Goal: Information Seeking & Learning: Learn about a topic

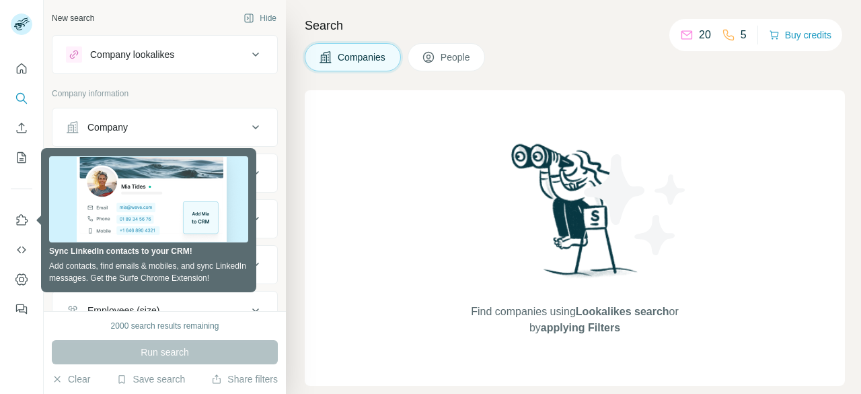
click at [273, 133] on div "New search Hide Company lookalikes Company information Company Industry HQ loca…" at bounding box center [165, 155] width 242 height 311
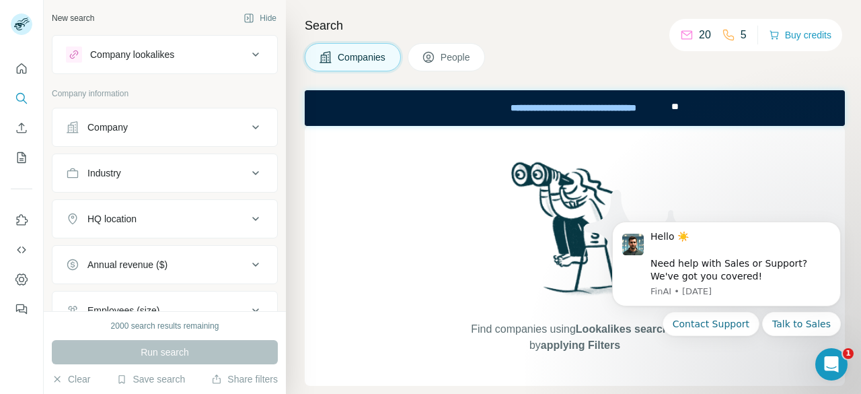
click at [274, 172] on div "New search Hide Company lookalikes Company information Company Industry HQ loca…" at bounding box center [165, 155] width 242 height 311
click at [173, 120] on div "Company" at bounding box center [157, 126] width 182 height 13
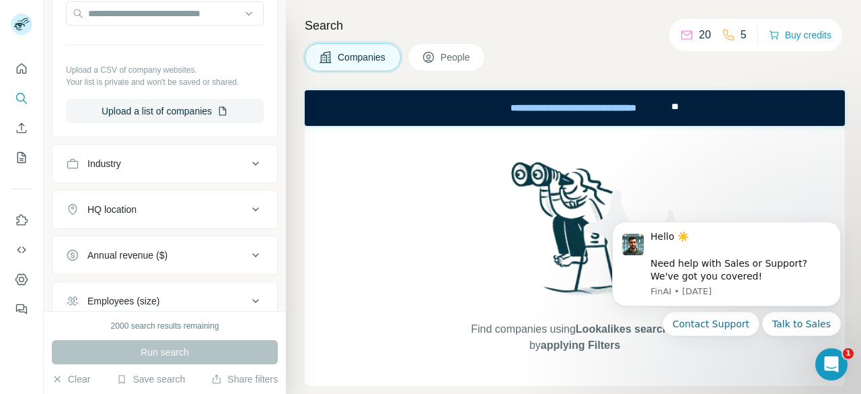
scroll to position [174, 0]
click at [176, 156] on div "Industry" at bounding box center [157, 162] width 182 height 13
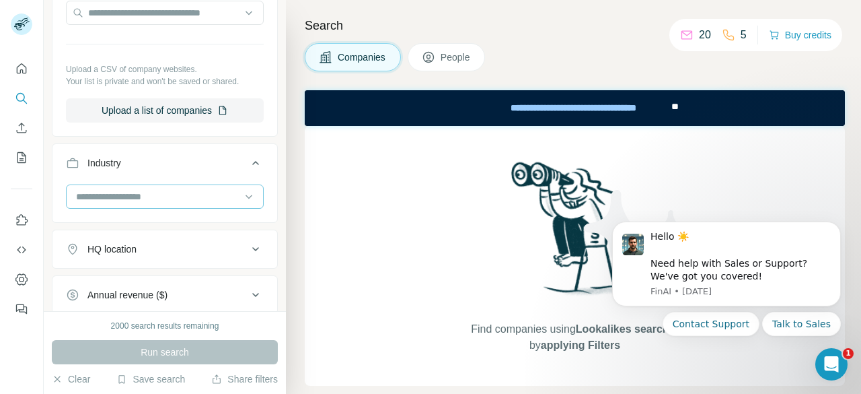
click at [157, 202] on div at bounding box center [158, 196] width 166 height 23
type input "****"
click at [135, 219] on div "Wholesale" at bounding box center [159, 225] width 165 height 13
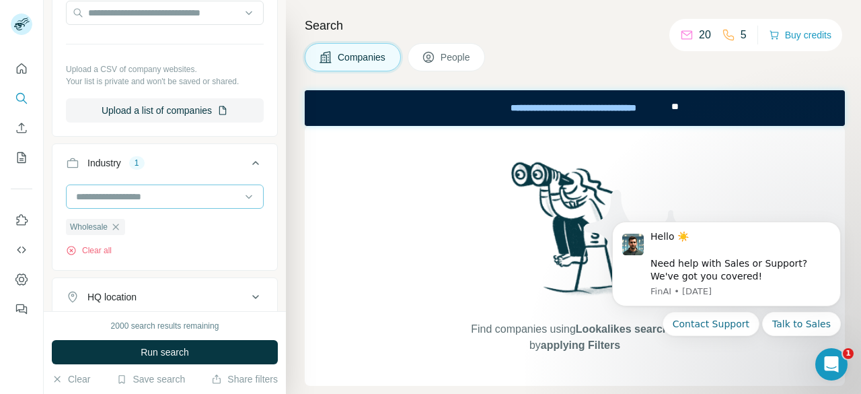
click at [147, 200] on input at bounding box center [158, 196] width 166 height 15
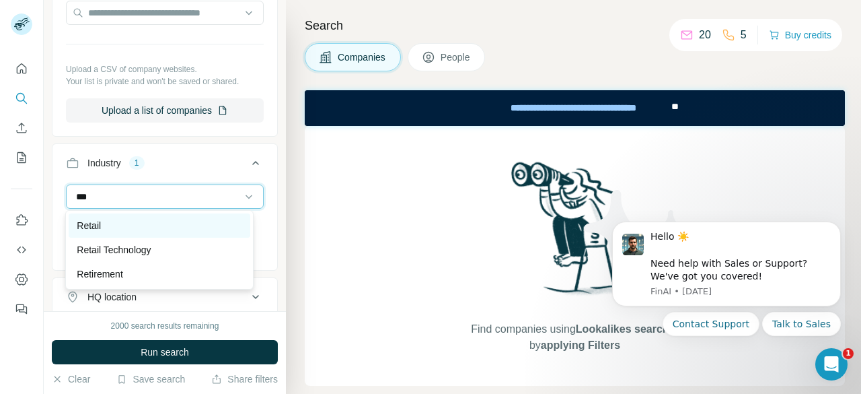
type input "***"
click at [119, 219] on div "Retail" at bounding box center [159, 225] width 165 height 13
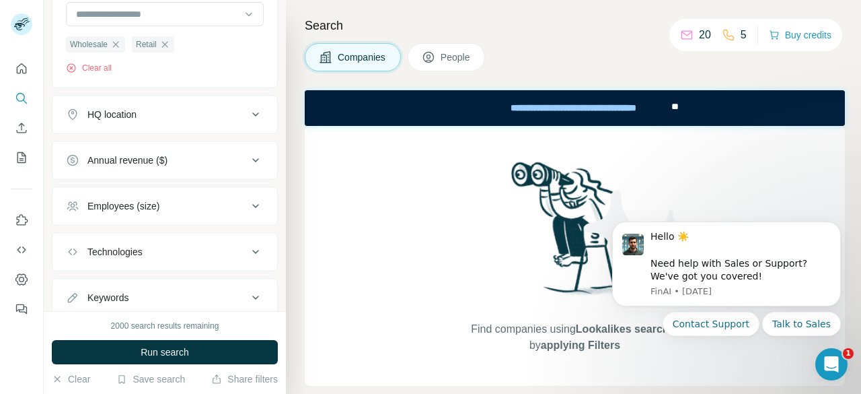
scroll to position [394, 0]
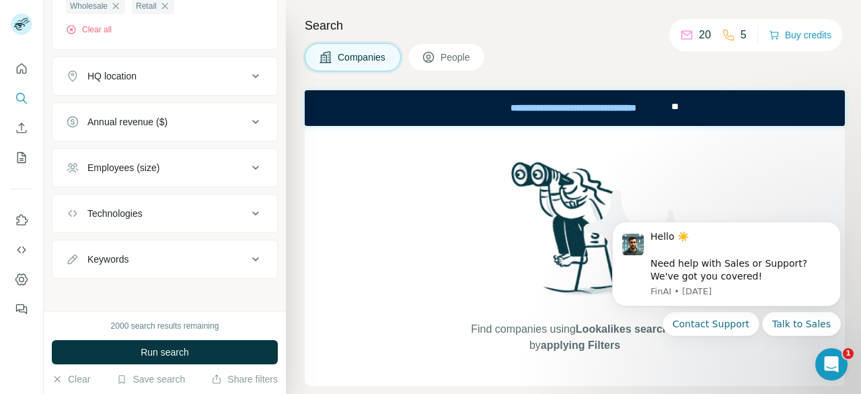
click at [180, 201] on button "Technologies" at bounding box center [164, 213] width 225 height 32
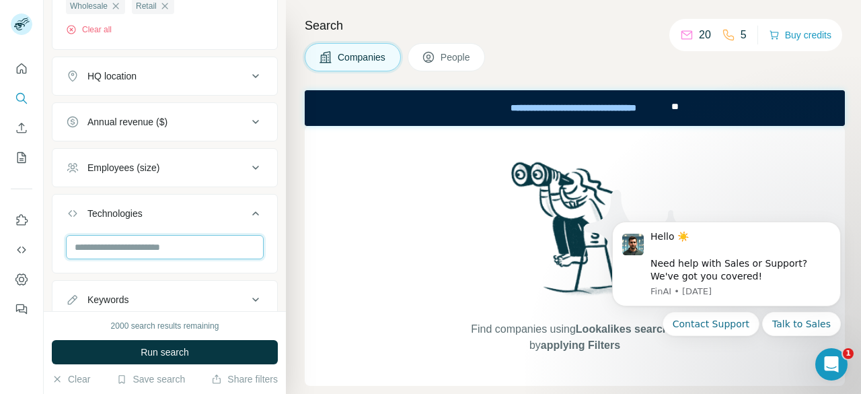
click at [161, 237] on input "text" at bounding box center [165, 247] width 198 height 24
type input "*"
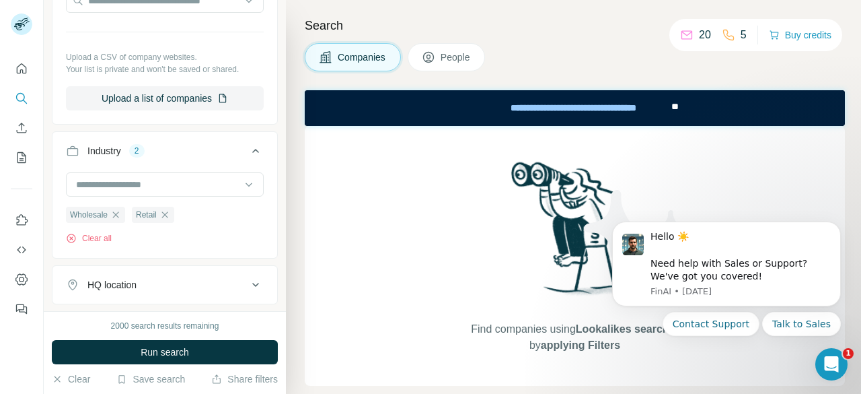
scroll to position [183, 0]
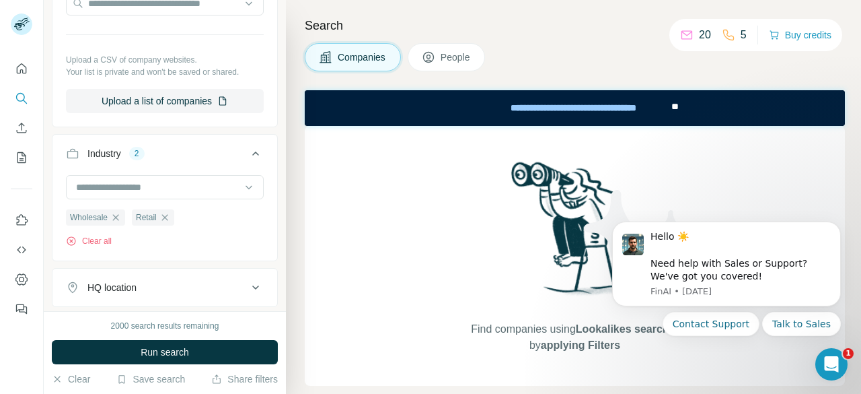
click at [179, 182] on input at bounding box center [158, 187] width 166 height 15
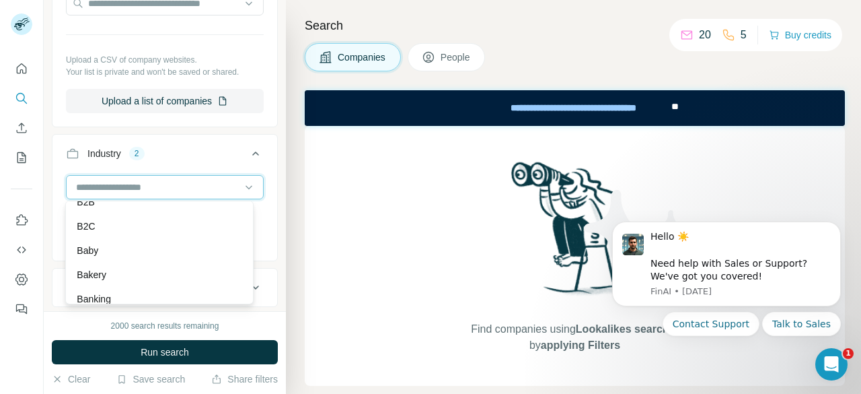
scroll to position [964, 0]
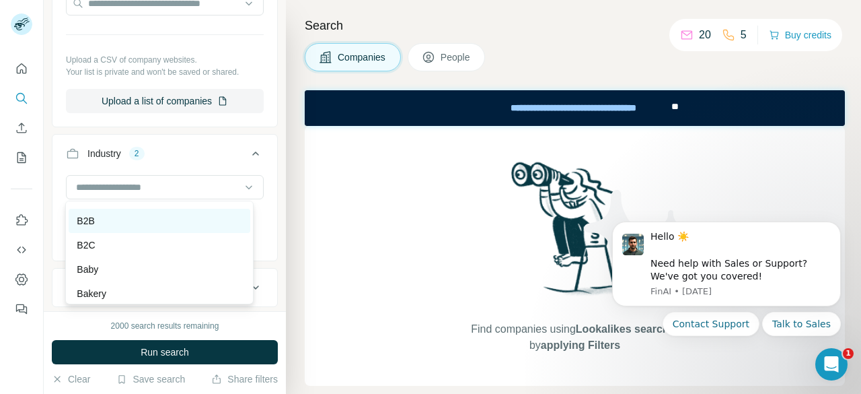
click at [114, 227] on div "B2B" at bounding box center [159, 220] width 165 height 13
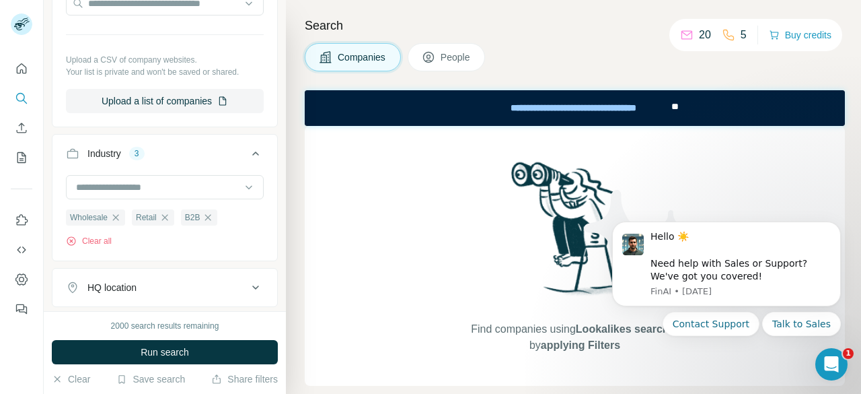
scroll to position [436, 0]
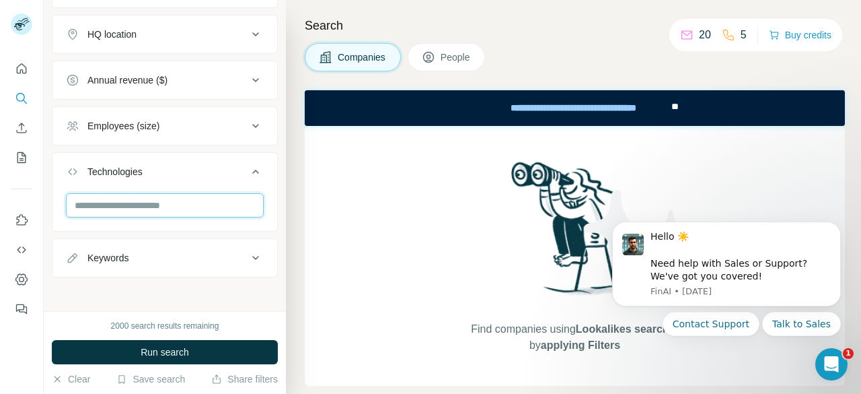
click at [203, 194] on input "text" at bounding box center [165, 205] width 198 height 24
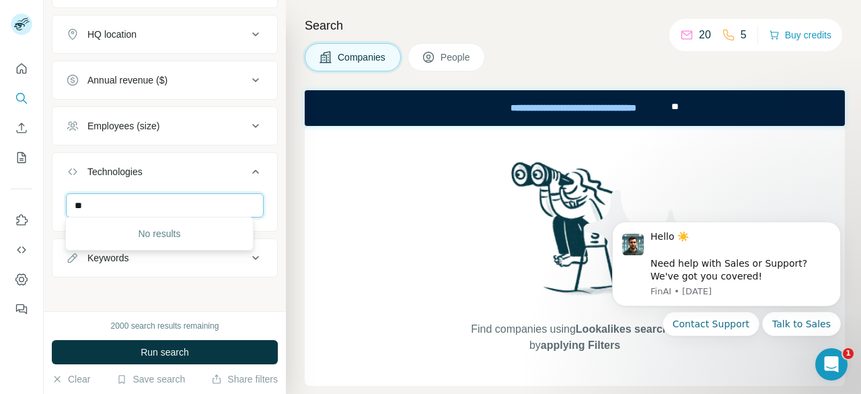
type input "*"
type input "***"
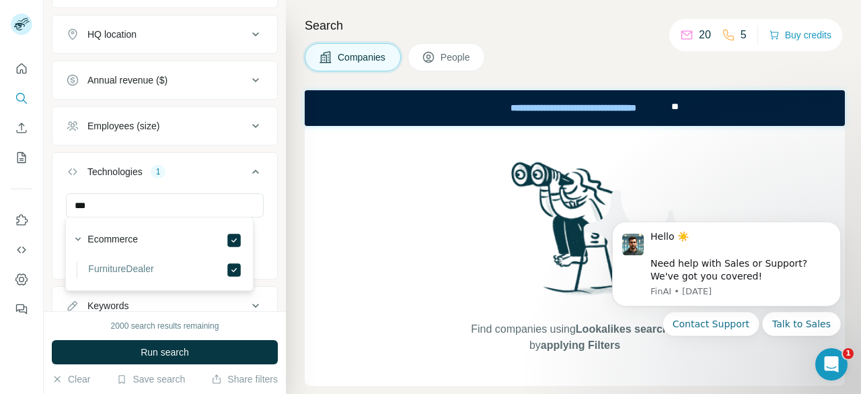
click at [270, 295] on div "New search Hide Company lookalikes Company information Company Select a company…" at bounding box center [165, 155] width 242 height 311
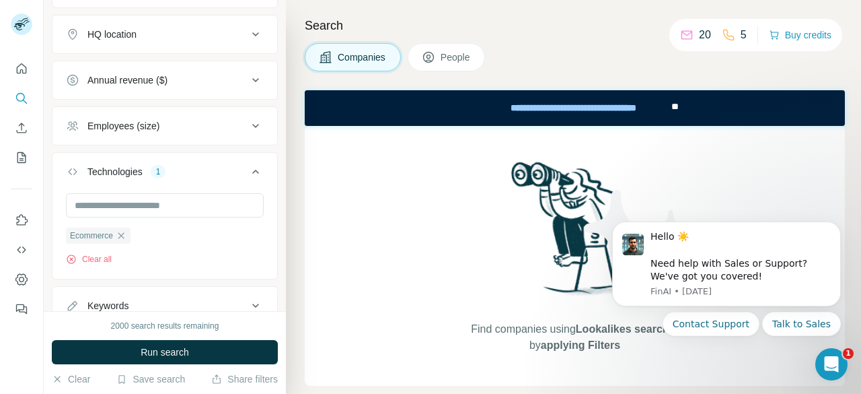
scroll to position [383, 0]
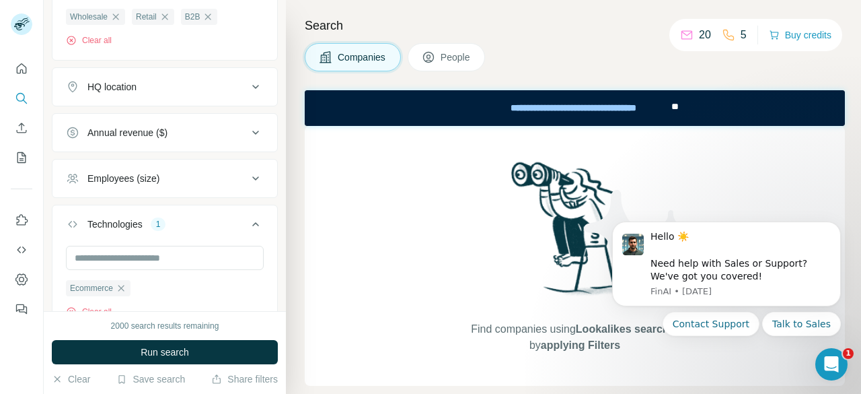
click at [178, 188] on button "Employees (size)" at bounding box center [164, 178] width 225 height 32
click at [70, 207] on icon at bounding box center [74, 208] width 16 height 16
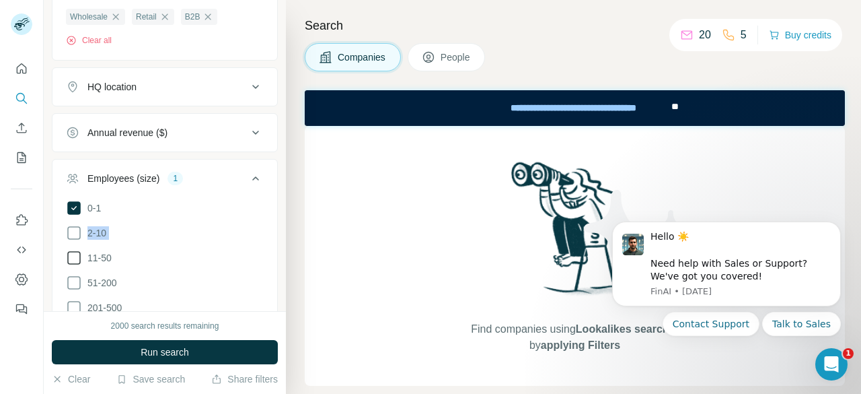
drag, startPoint x: 70, startPoint y: 229, endPoint x: 69, endPoint y: 250, distance: 21.5
click at [69, 250] on ul "0-1 2-10 11-50 [PHONE_NUMBER] 501-1K 1K-5K 5K-10K 10K-50K 50K-100K 100K-500K 50…" at bounding box center [165, 345] width 198 height 291
click at [77, 253] on icon at bounding box center [74, 258] width 16 height 16
click at [77, 235] on icon at bounding box center [73, 232] width 13 height 13
click at [75, 276] on icon at bounding box center [73, 282] width 13 height 13
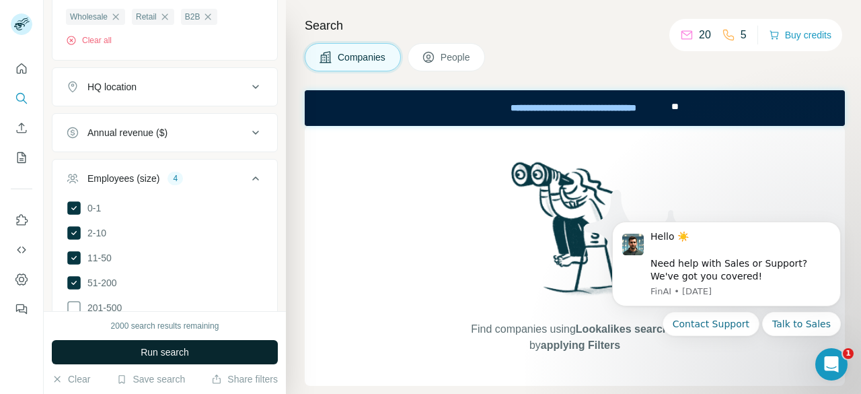
click at [161, 348] on span "Run search" at bounding box center [165, 351] width 48 height 13
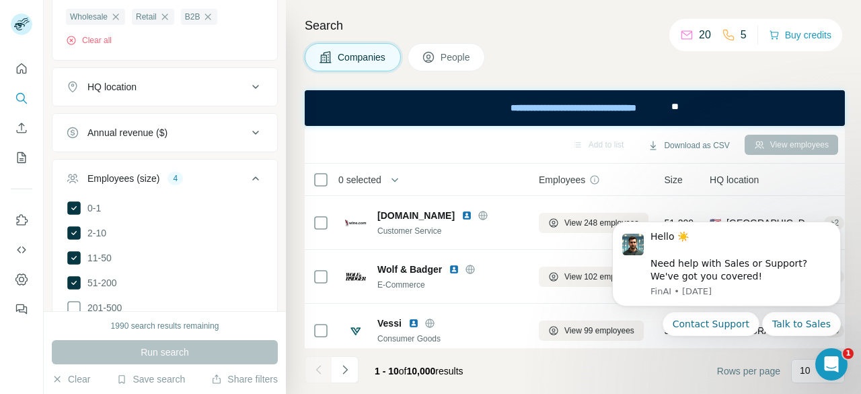
click at [655, 64] on div "Companies People" at bounding box center [575, 57] width 540 height 28
click at [837, 227] on icon "Dismiss notification" at bounding box center [836, 225] width 7 height 7
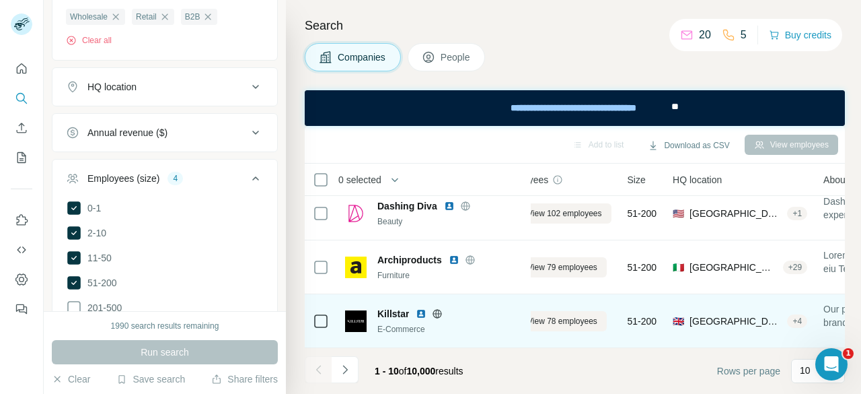
scroll to position [391, 0]
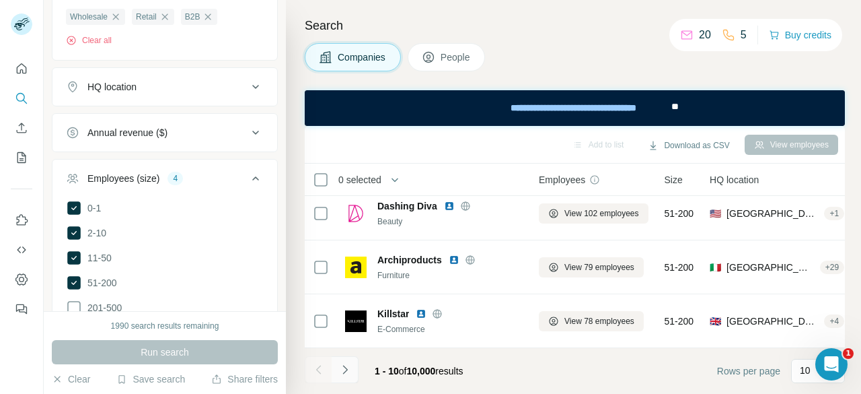
click at [347, 376] on icon "Navigate to next page" at bounding box center [344, 369] width 13 height 13
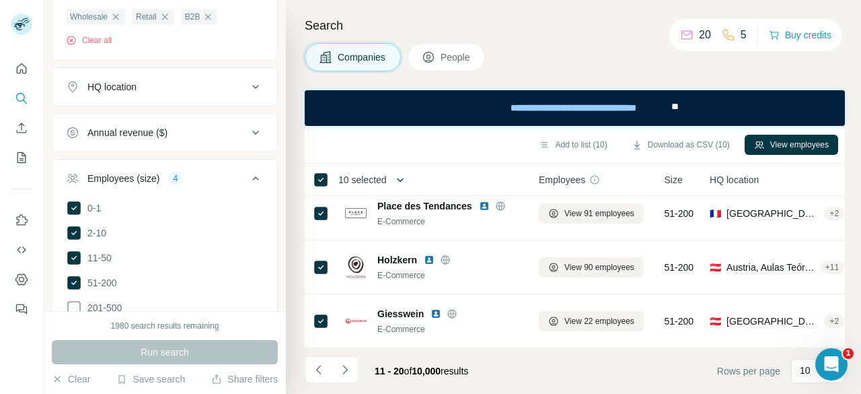
click at [387, 182] on button "button" at bounding box center [400, 179] width 27 height 27
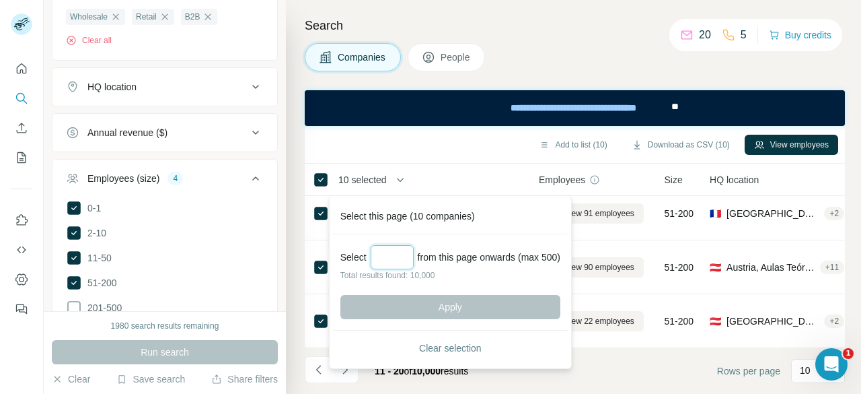
click at [393, 256] on input "Select a number (up to 500)" at bounding box center [392, 257] width 43 height 24
click at [539, 60] on div "Companies People" at bounding box center [575, 57] width 540 height 28
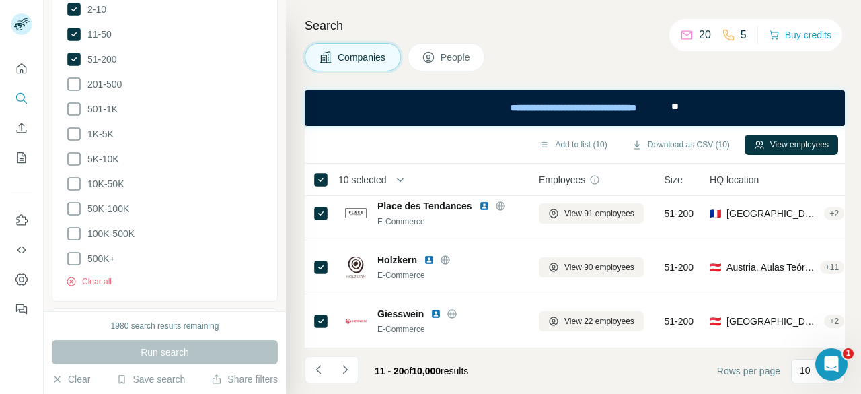
scroll to position [809, 0]
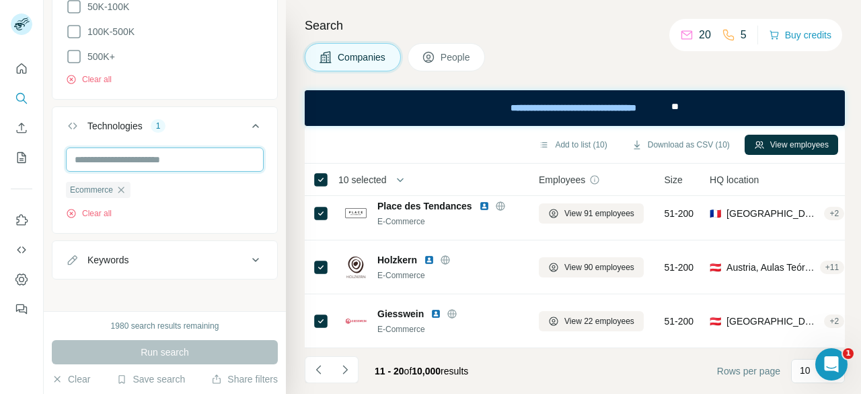
click at [175, 152] on input "text" at bounding box center [165, 159] width 198 height 24
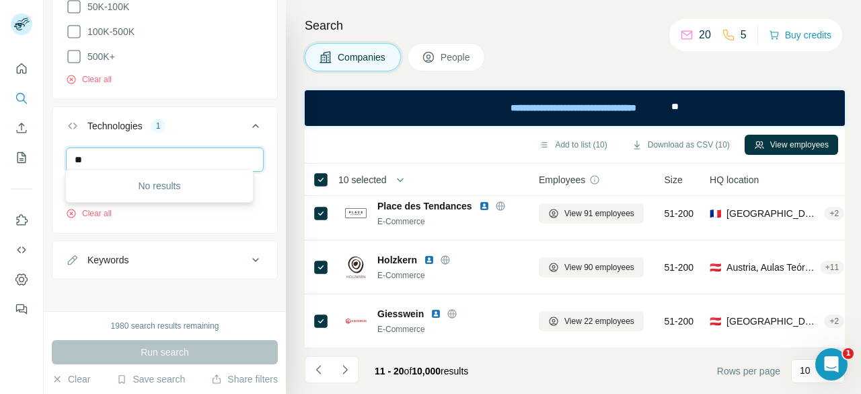
type input "*"
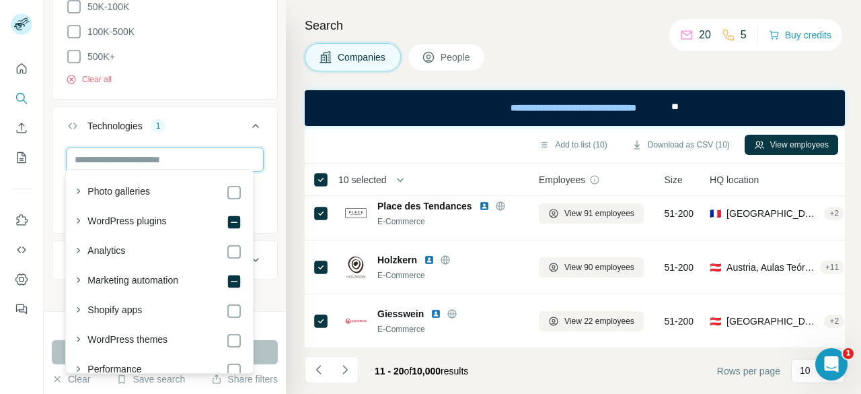
paste input "**********"
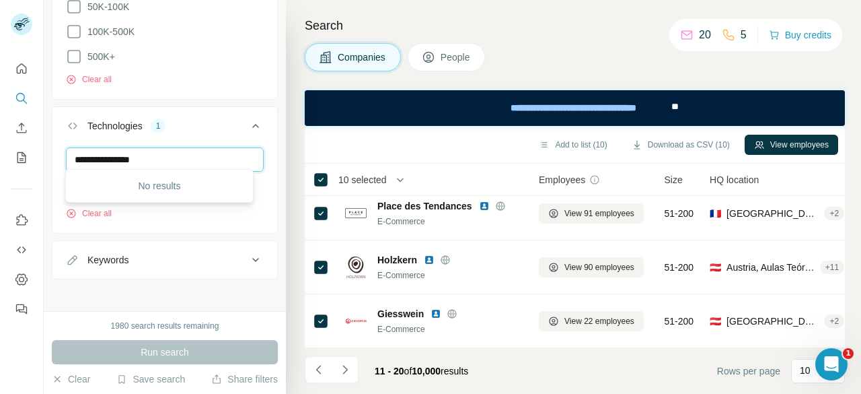
drag, startPoint x: 91, startPoint y: 153, endPoint x: 192, endPoint y: 161, distance: 101.3
click at [192, 161] on input "**********" at bounding box center [165, 159] width 198 height 24
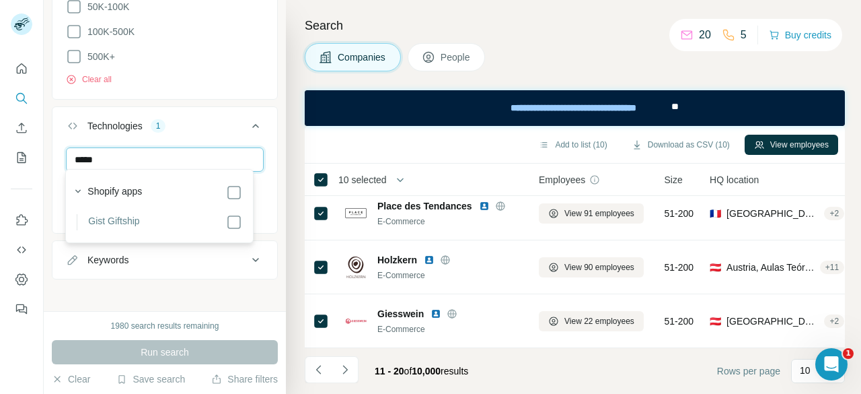
type input "****"
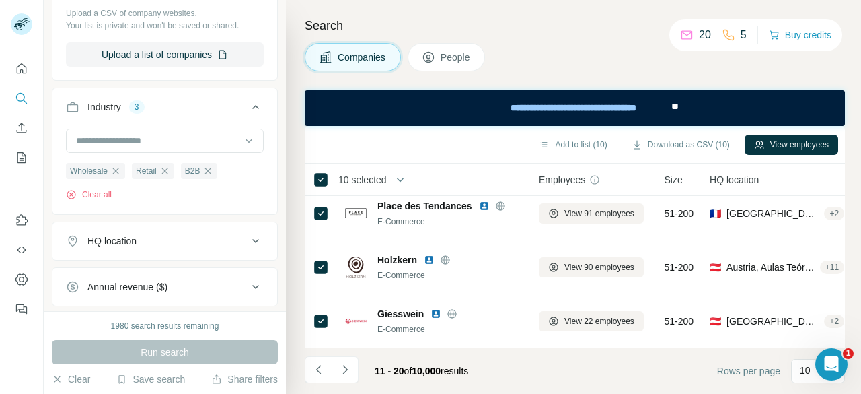
scroll to position [184, 0]
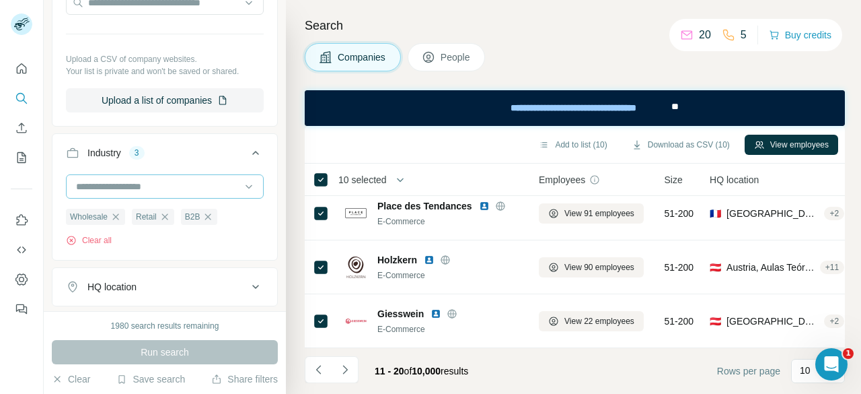
click at [126, 182] on input at bounding box center [158, 186] width 166 height 15
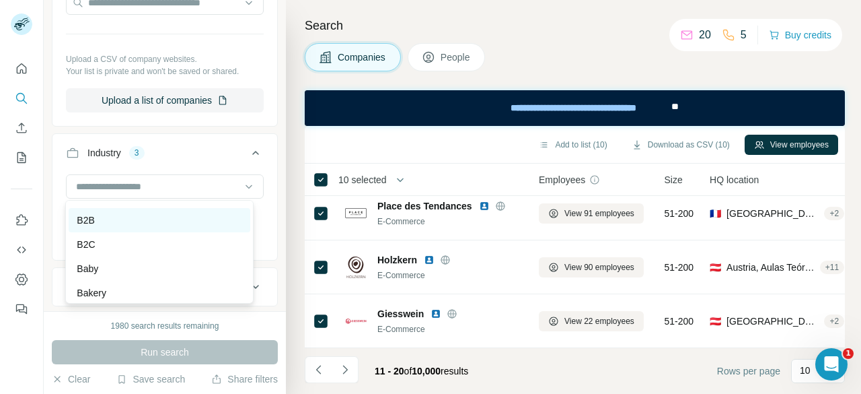
scroll to position [968, 0]
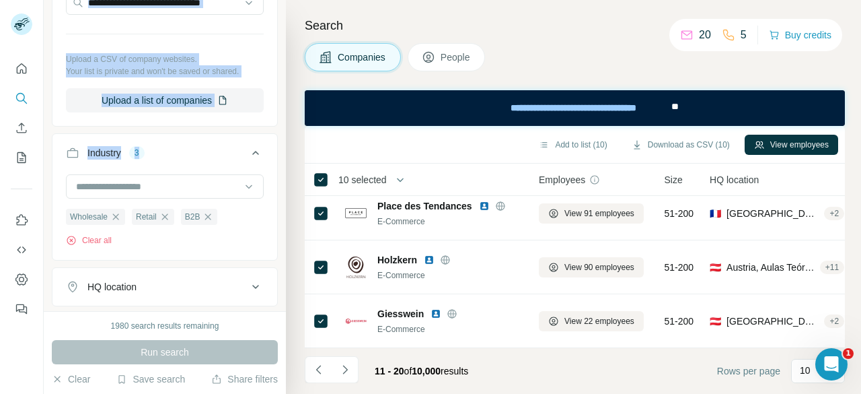
drag, startPoint x: 42, startPoint y: 161, endPoint x: 172, endPoint y: 141, distance: 131.3
click at [172, 141] on div "New search Hide Company lookalikes Company information Company Select a company…" at bounding box center [430, 197] width 861 height 394
click at [172, 141] on button "Industry 3" at bounding box center [164, 156] width 225 height 38
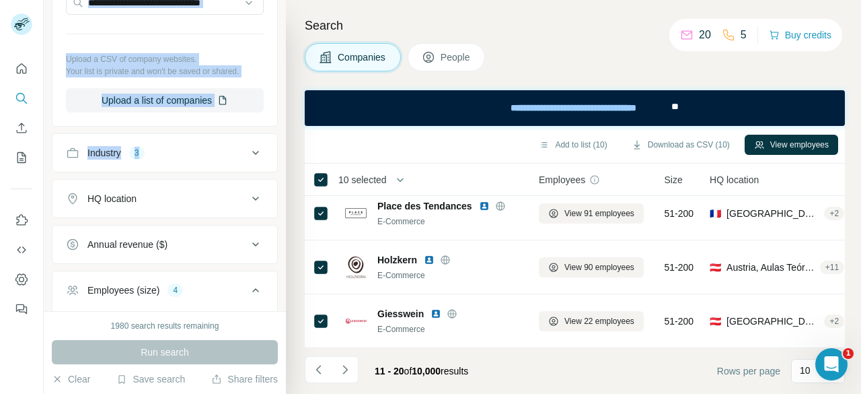
scroll to position [0, 0]
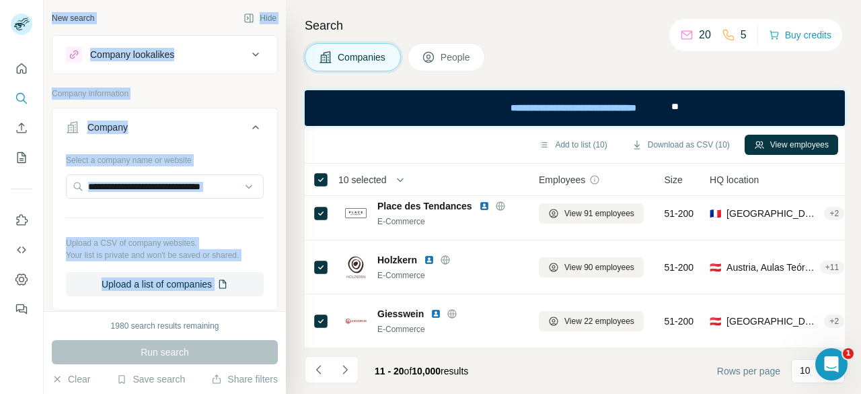
click at [37, 209] on div at bounding box center [21, 184] width 43 height 272
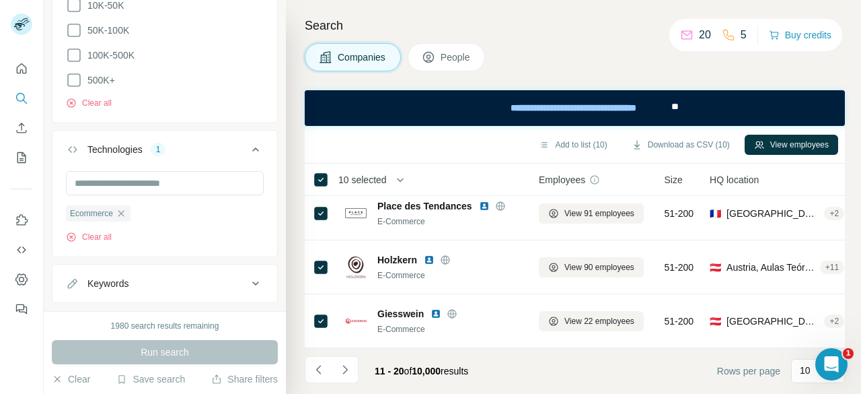
scroll to position [720, 0]
